Goal: Task Accomplishment & Management: Complete application form

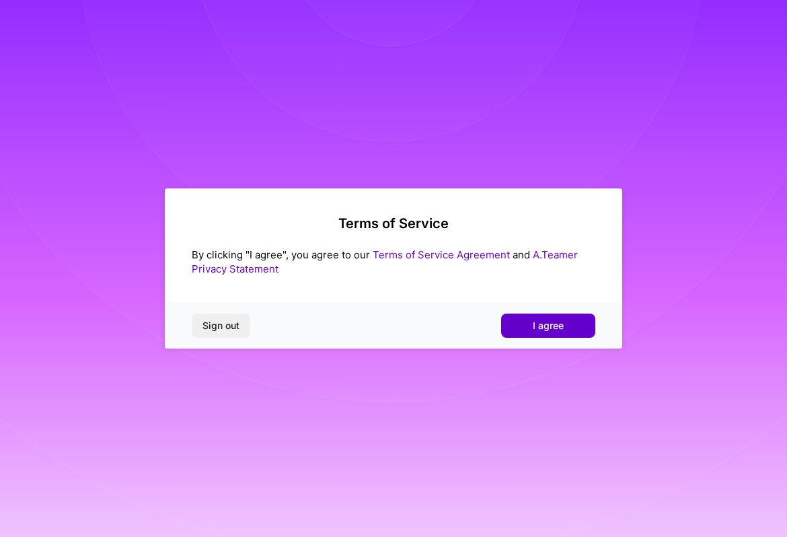
click at [580, 324] on button "I agree" at bounding box center [548, 325] width 94 height 24
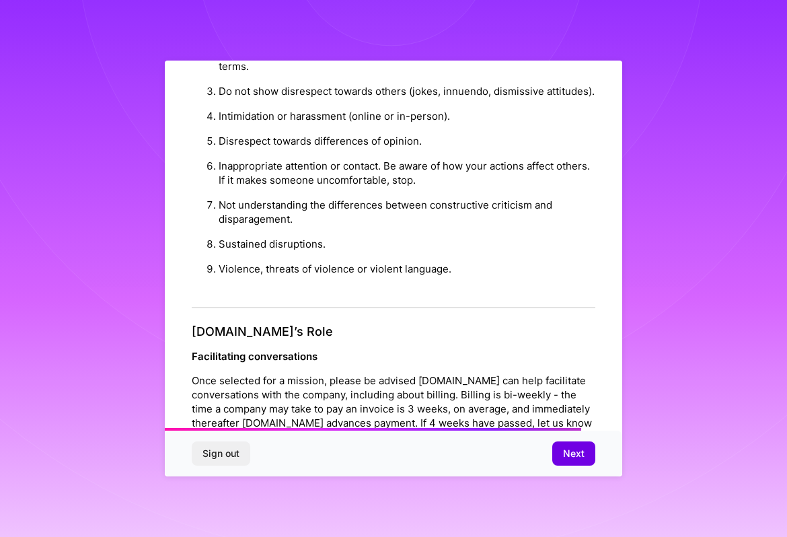
scroll to position [1491, 0]
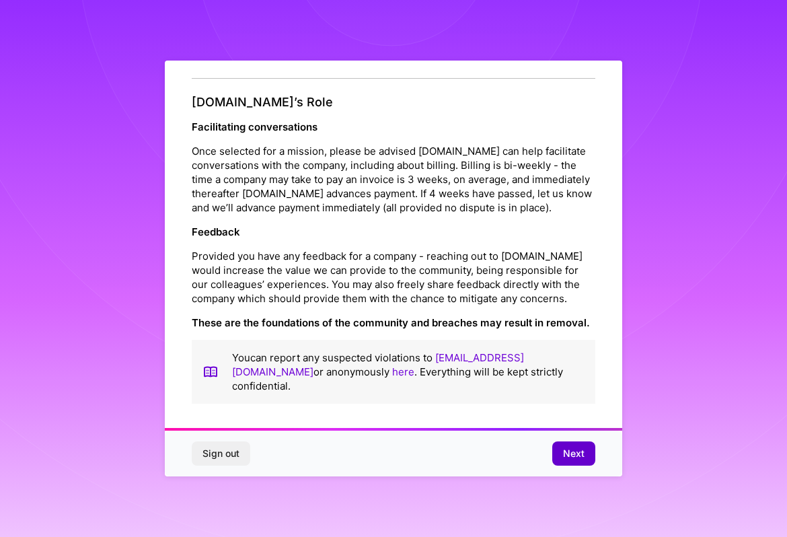
click at [568, 449] on span "Next" at bounding box center [574, 453] width 22 height 13
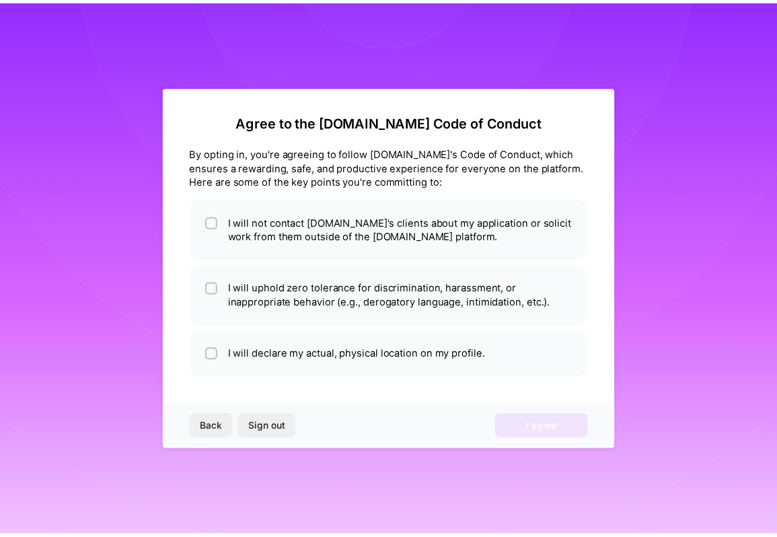
scroll to position [0, 0]
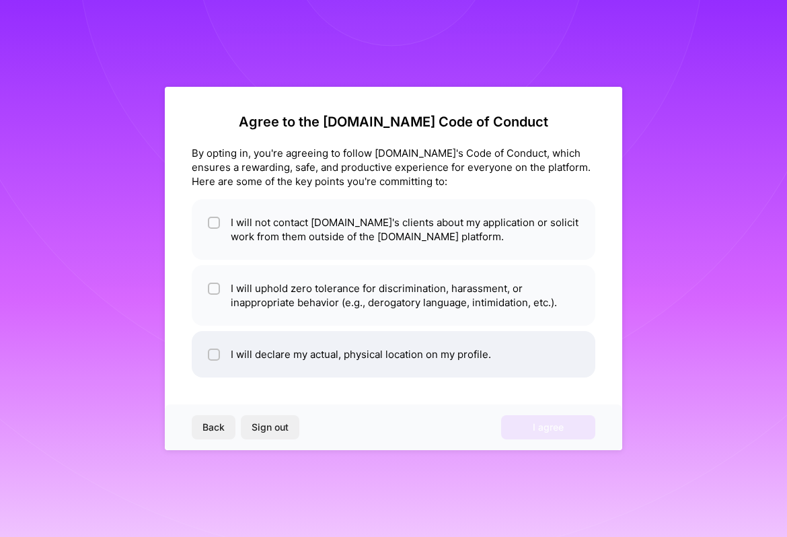
click at [308, 361] on li "I will declare my actual, physical location on my profile." at bounding box center [394, 354] width 404 height 46
checkbox input "true"
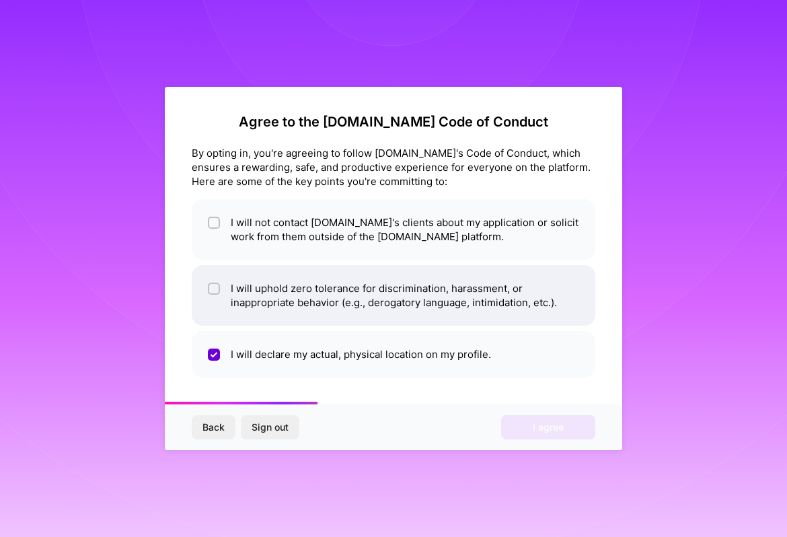
click at [265, 278] on li "I will uphold zero tolerance for discrimination, harassment, or inappropriate b…" at bounding box center [394, 295] width 404 height 61
checkbox input "true"
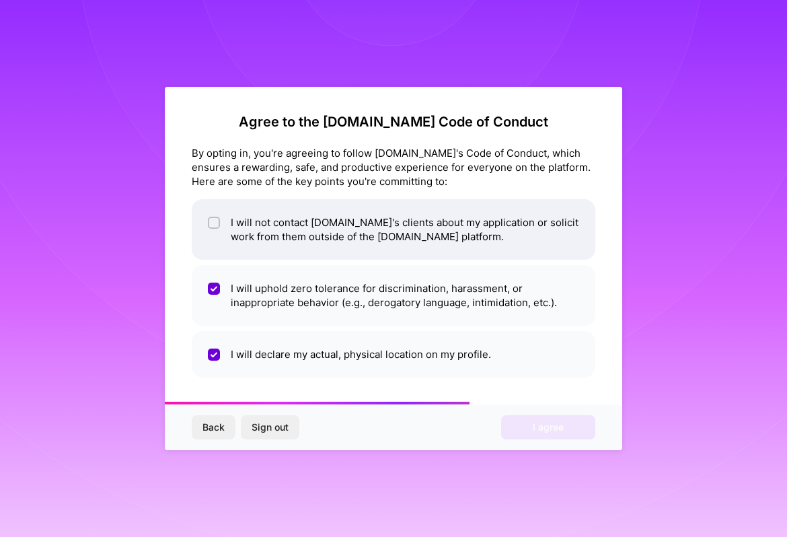
click at [266, 225] on li "I will not contact [DOMAIN_NAME]'s clients about my application or solicit work…" at bounding box center [394, 229] width 404 height 61
checkbox input "true"
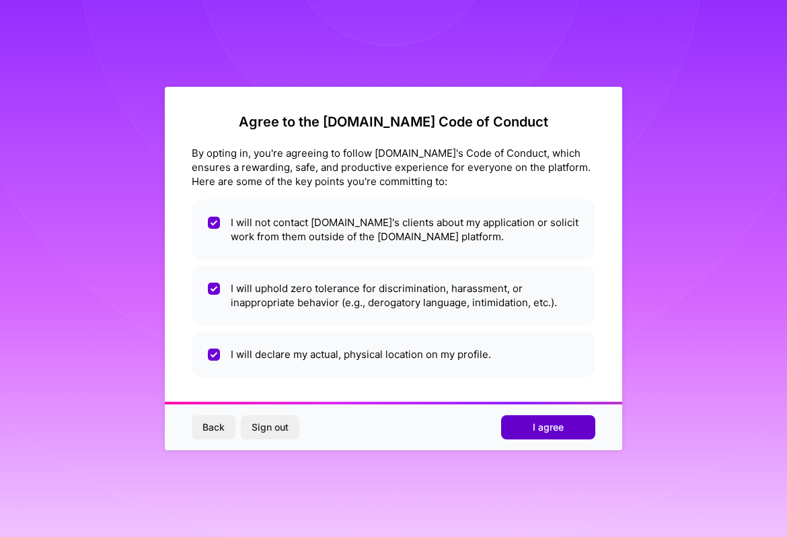
click at [521, 428] on button "I agree" at bounding box center [548, 427] width 94 height 24
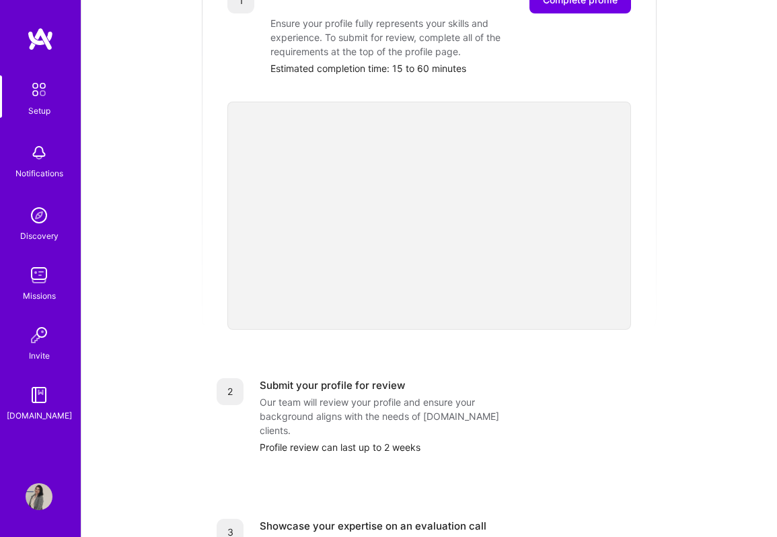
scroll to position [228, 0]
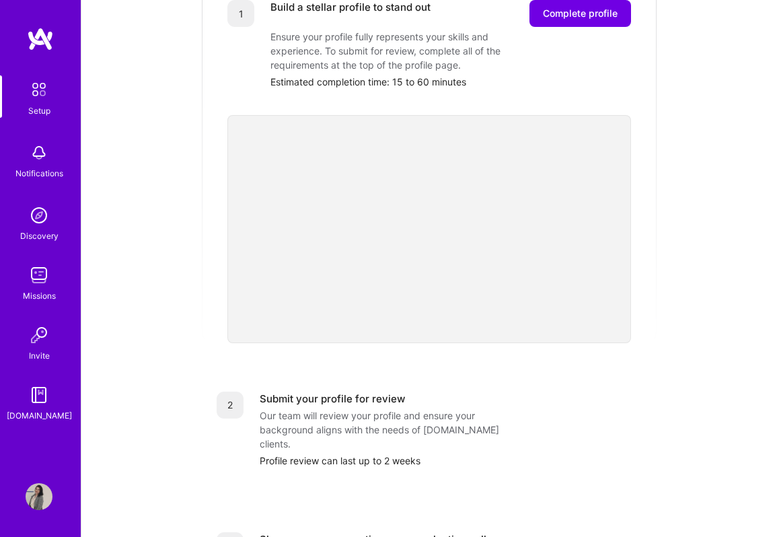
click at [42, 162] on img at bounding box center [39, 152] width 27 height 27
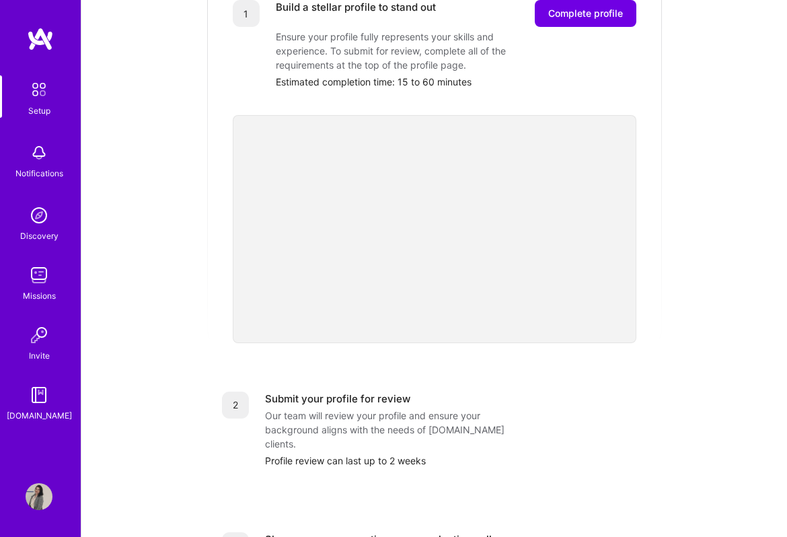
click at [52, 108] on link "Setup" at bounding box center [38, 96] width 83 height 42
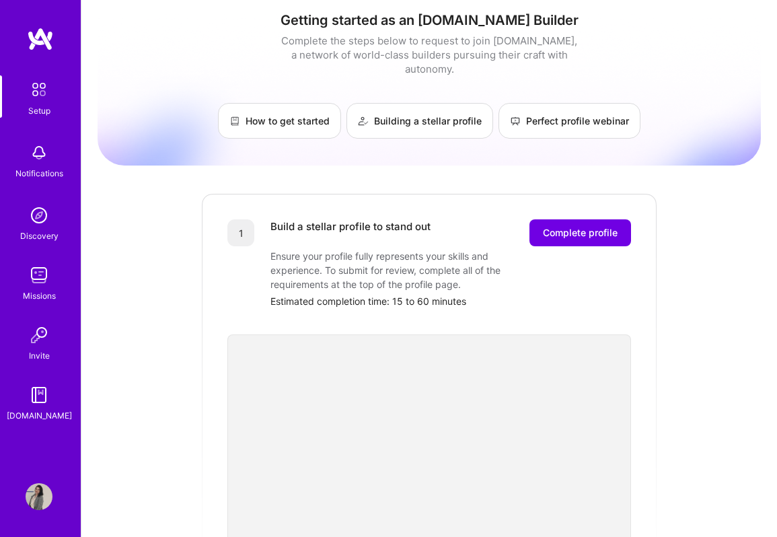
scroll to position [0, 0]
